Goal: Task Accomplishment & Management: Complete application form

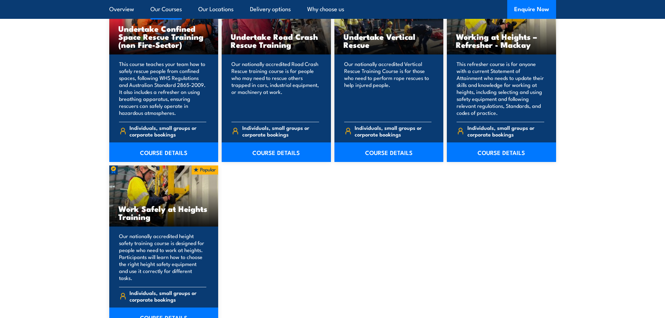
scroll to position [803, 0]
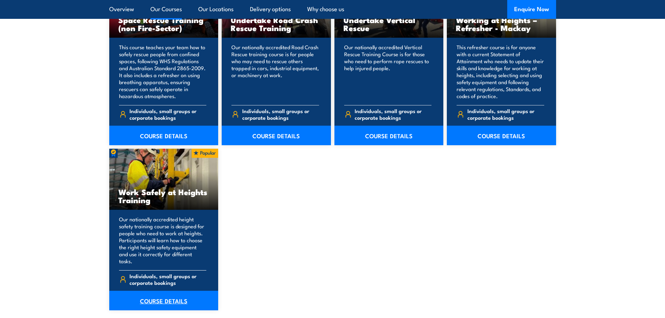
click at [185, 291] on link "COURSE DETAILS" at bounding box center [163, 301] width 109 height 20
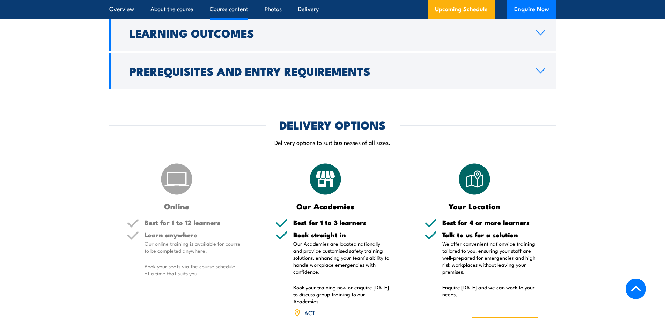
scroll to position [768, 0]
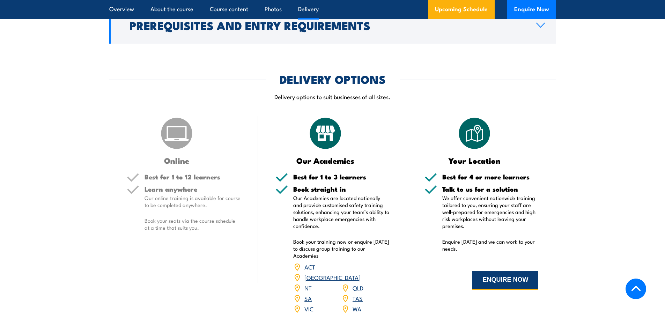
click at [488, 279] on button "ENQUIRE NOW" at bounding box center [505, 280] width 66 height 19
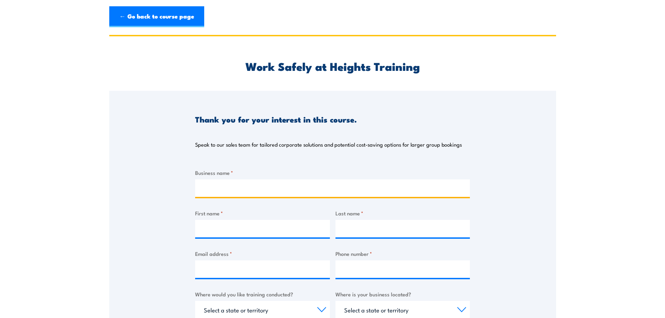
click at [231, 187] on input "Business name *" at bounding box center [332, 187] width 275 height 17
type input "Coerco"
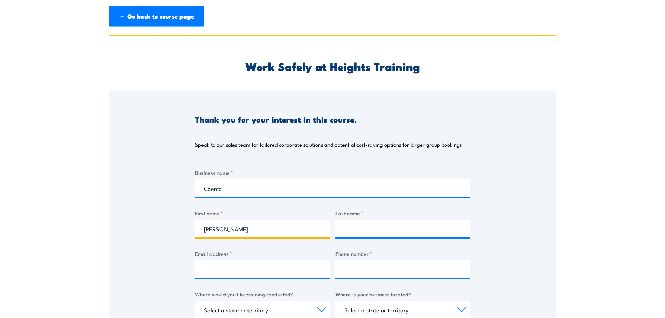
type input "[PERSON_NAME]"
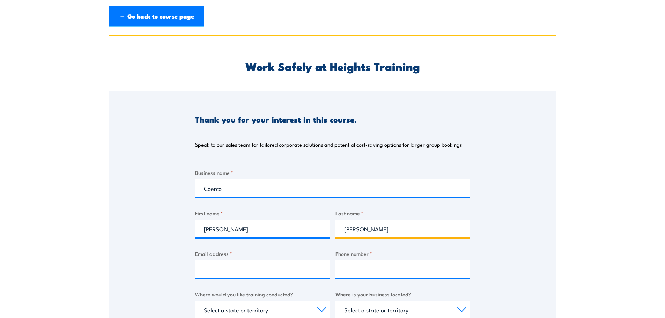
type input "[PERSON_NAME]"
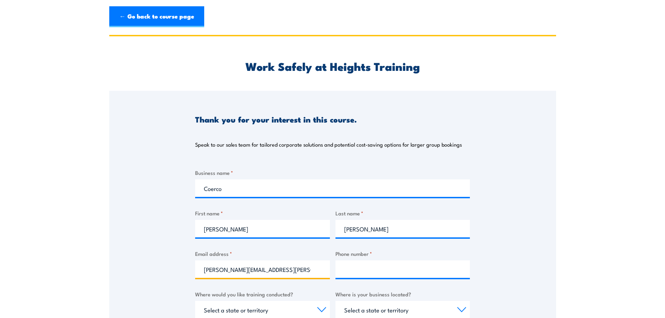
type input "[PERSON_NAME][EMAIL_ADDRESS][PERSON_NAME][DOMAIN_NAME]"
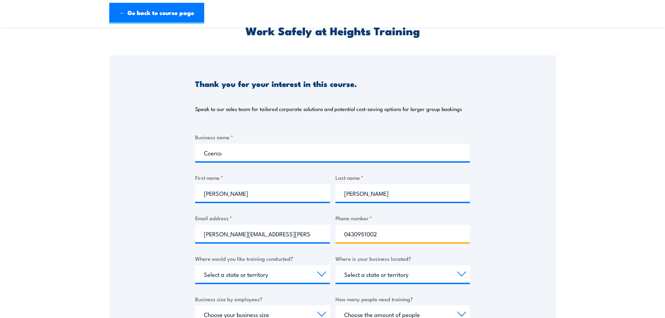
scroll to position [70, 0]
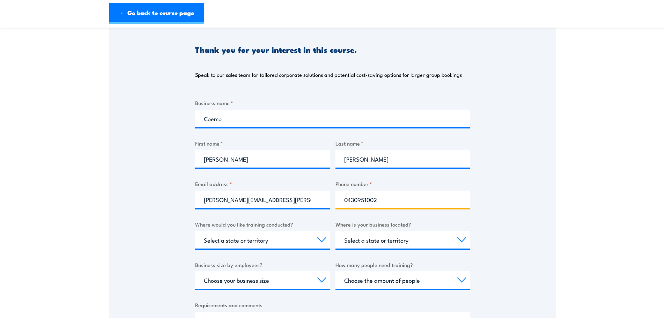
type input "0430951002"
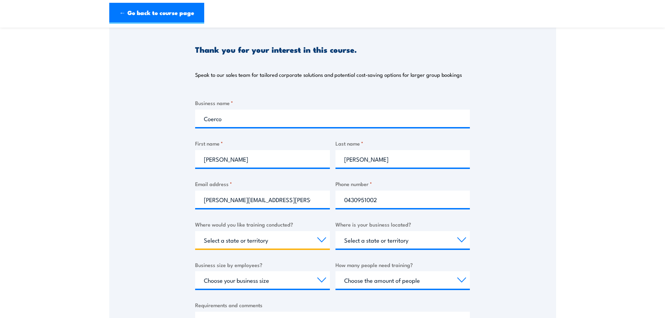
click at [250, 244] on select "Select a state or territory Nationally - multiple locations [GEOGRAPHIC_DATA] […" at bounding box center [262, 239] width 135 height 17
select select "WA"
click at [195, 231] on select "Select a state or territory Nationally - multiple locations [GEOGRAPHIC_DATA] […" at bounding box center [262, 239] width 135 height 17
click at [385, 248] on div "Select a state or territory [GEOGRAPHIC_DATA] [GEOGRAPHIC_DATA] [GEOGRAPHIC_DAT…" at bounding box center [402, 239] width 135 height 17
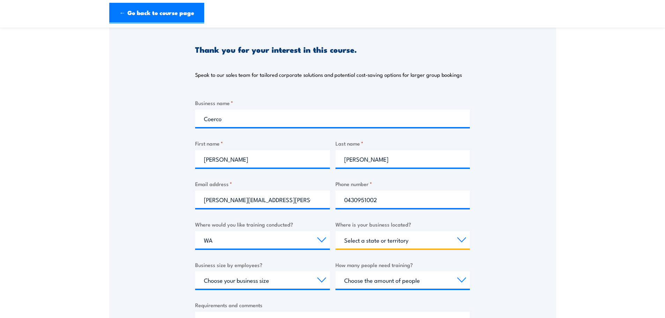
click at [386, 244] on select "Select a state or territory [GEOGRAPHIC_DATA] [GEOGRAPHIC_DATA] [GEOGRAPHIC_DAT…" at bounding box center [402, 239] width 135 height 17
select select "WA"
click at [335, 231] on select "Select a state or territory [GEOGRAPHIC_DATA] [GEOGRAPHIC_DATA] [GEOGRAPHIC_DAT…" at bounding box center [402, 239] width 135 height 17
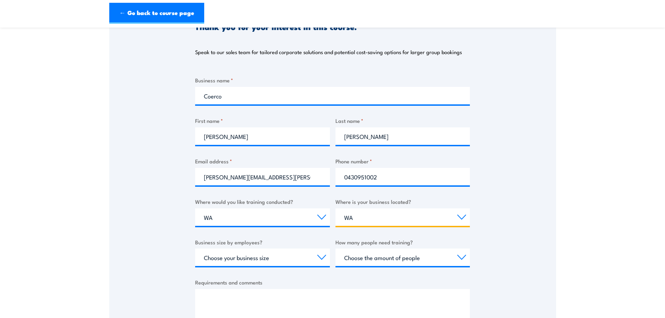
scroll to position [105, 0]
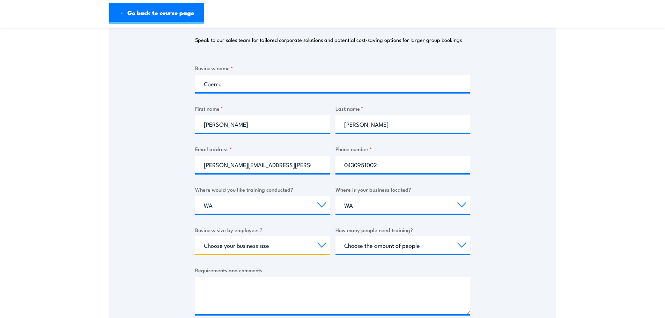
click at [278, 248] on select "Choose your business size 1 to 19 20 to 199 200+" at bounding box center [262, 244] width 135 height 17
select select "20 to 199"
click at [195, 236] on select "Choose your business size 1 to 19 20 to 199 200+" at bounding box center [262, 244] width 135 height 17
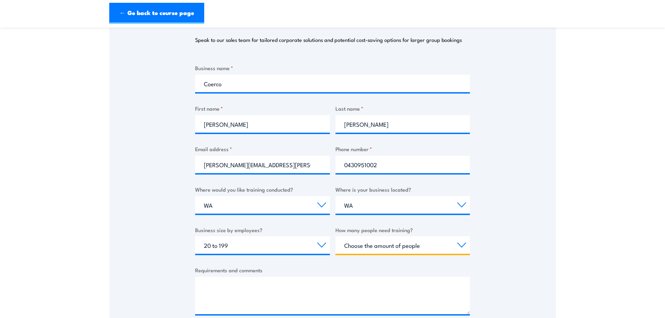
click at [391, 245] on select "Choose the amount of people 1 to 4 5 to 19 20+" at bounding box center [402, 244] width 135 height 17
select select "20+"
click at [335, 236] on select "Choose the amount of people 1 to 4 5 to 19 20+" at bounding box center [402, 244] width 135 height 17
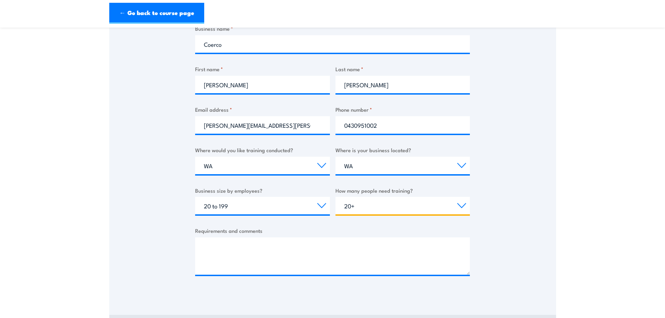
scroll to position [209, 0]
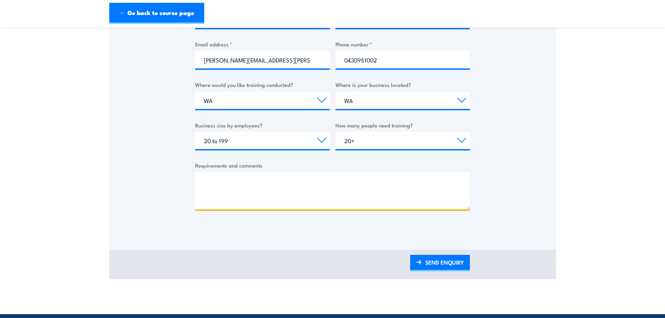
click at [221, 186] on textarea "Requirements and comments" at bounding box center [332, 190] width 275 height 37
paste textarea "Hi, [PERSON_NAME] here from [GEOGRAPHIC_DATA]. We are after Working at Height t…"
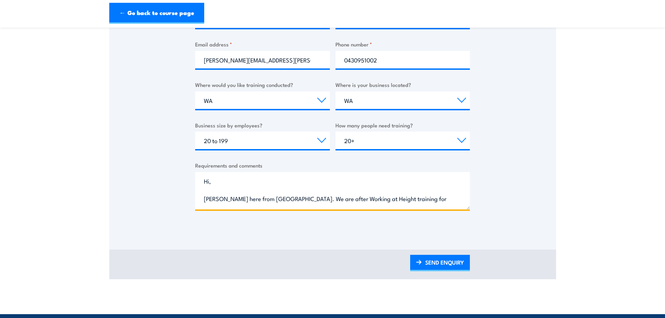
scroll to position [81, 0]
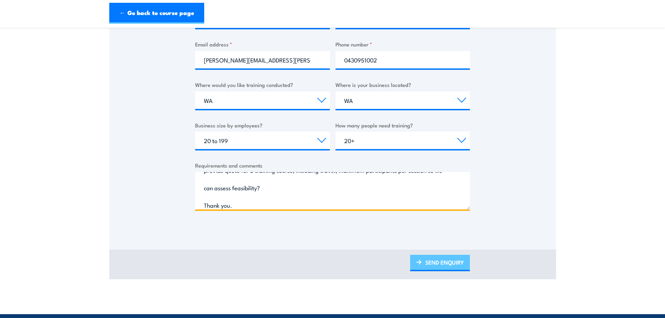
type textarea "Hi, [PERSON_NAME] here from [GEOGRAPHIC_DATA]. We are after Working at Height t…"
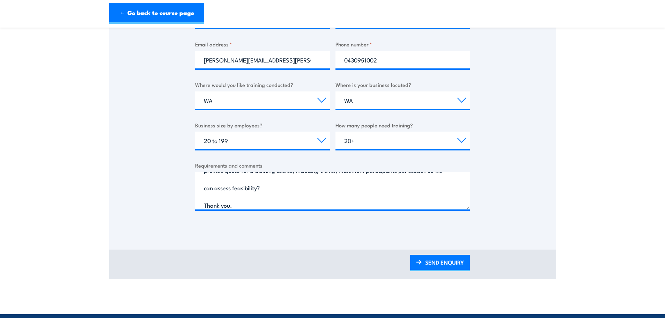
click at [441, 272] on div "SEND ENQUIRY" at bounding box center [332, 265] width 447 height 30
click at [441, 267] on link "SEND ENQUIRY" at bounding box center [440, 263] width 60 height 16
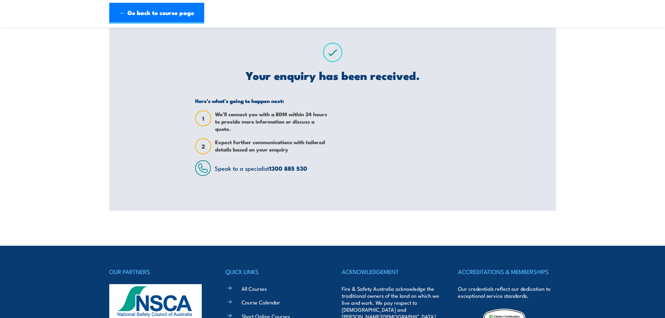
scroll to position [0, 0]
